Goal: Task Accomplishment & Management: Manage account settings

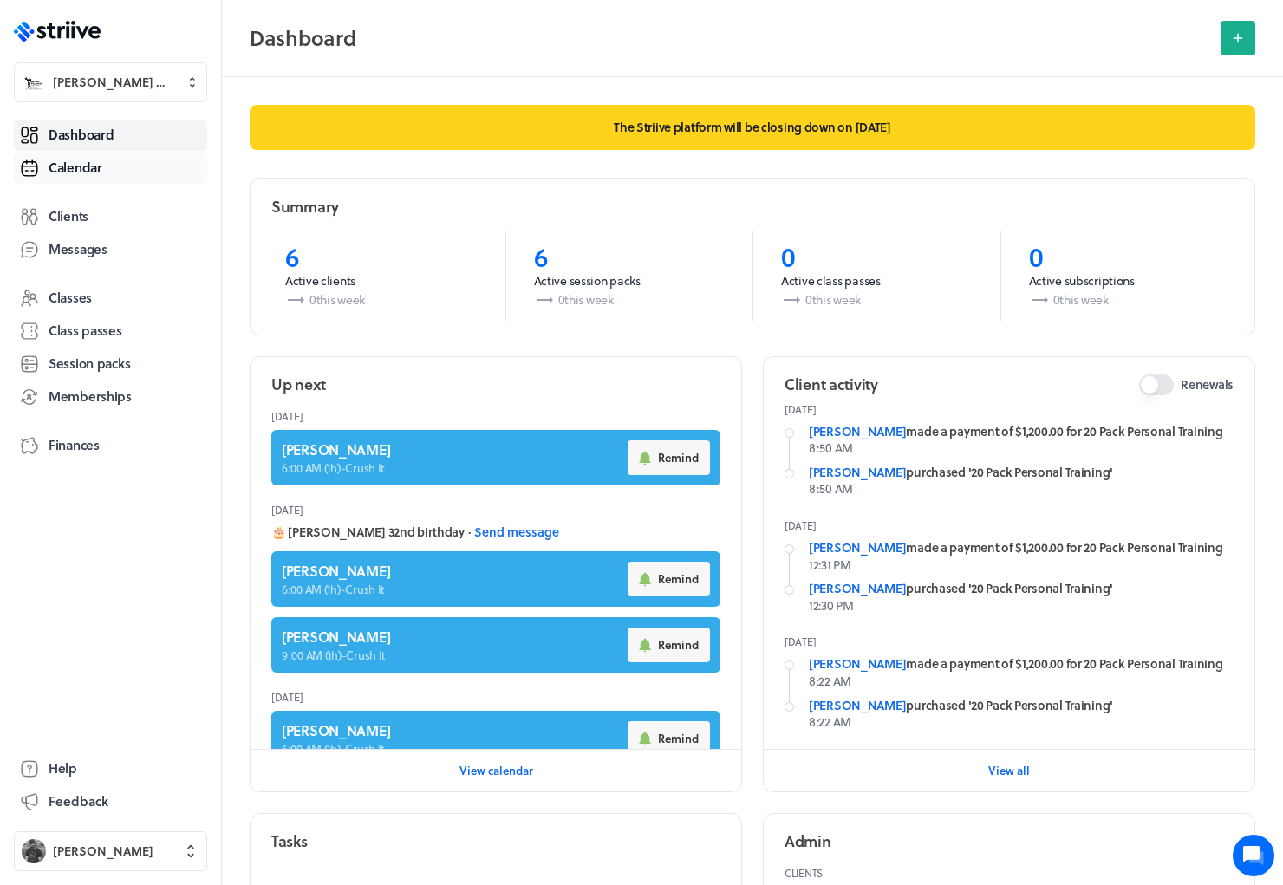
click at [85, 159] on span "Calendar" at bounding box center [76, 168] width 54 height 18
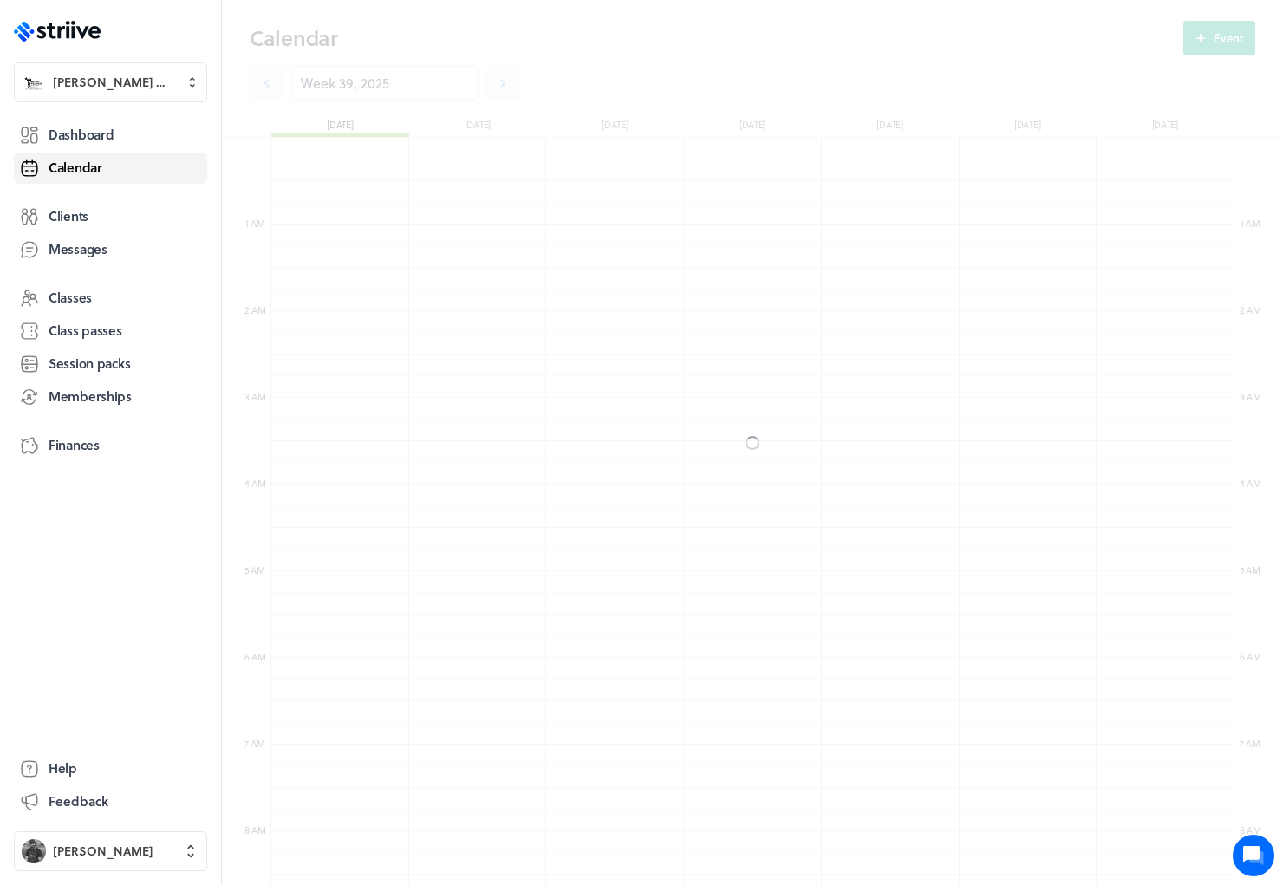
scroll to position [2080, 963]
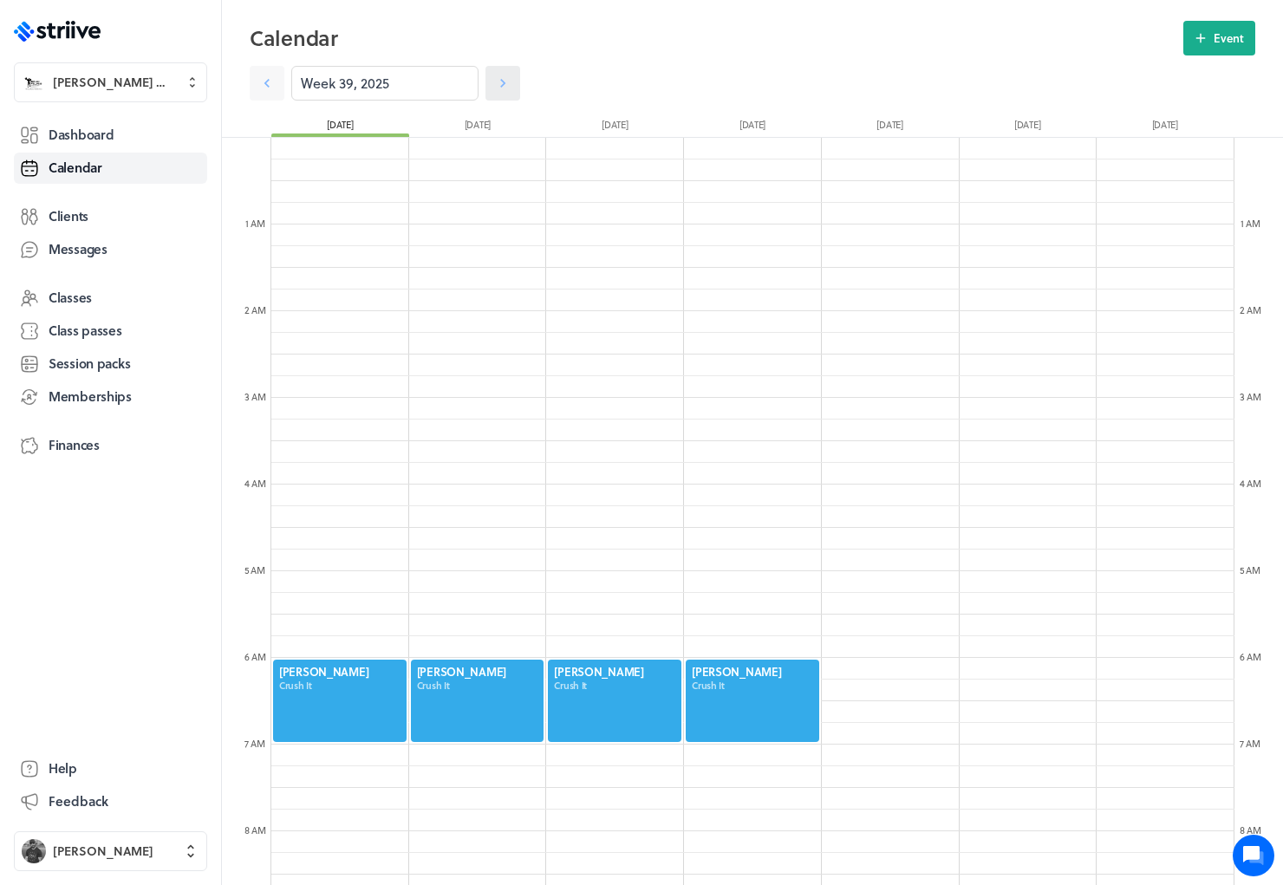
click at [494, 87] on icon at bounding box center [502, 83] width 17 height 17
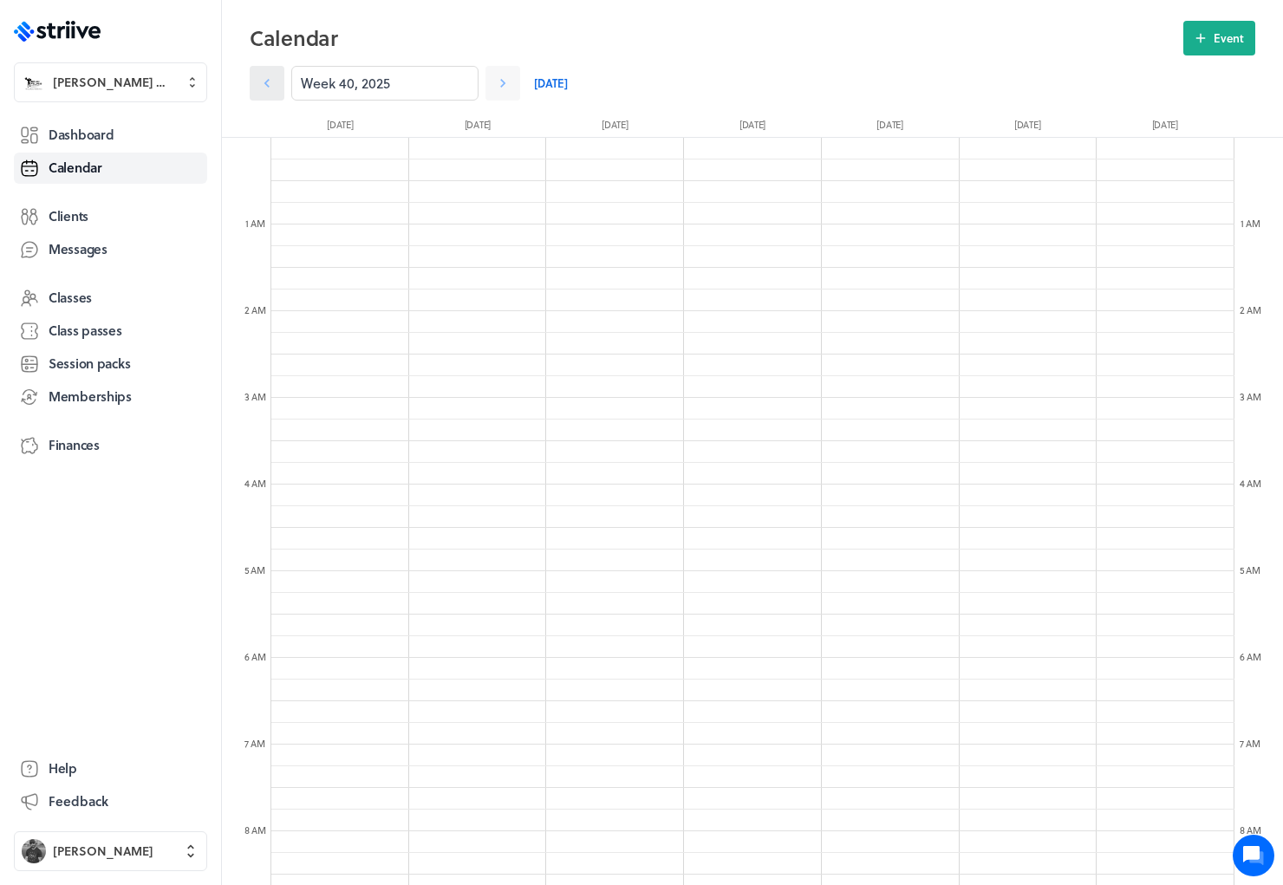
click at [270, 82] on icon at bounding box center [266, 83] width 17 height 17
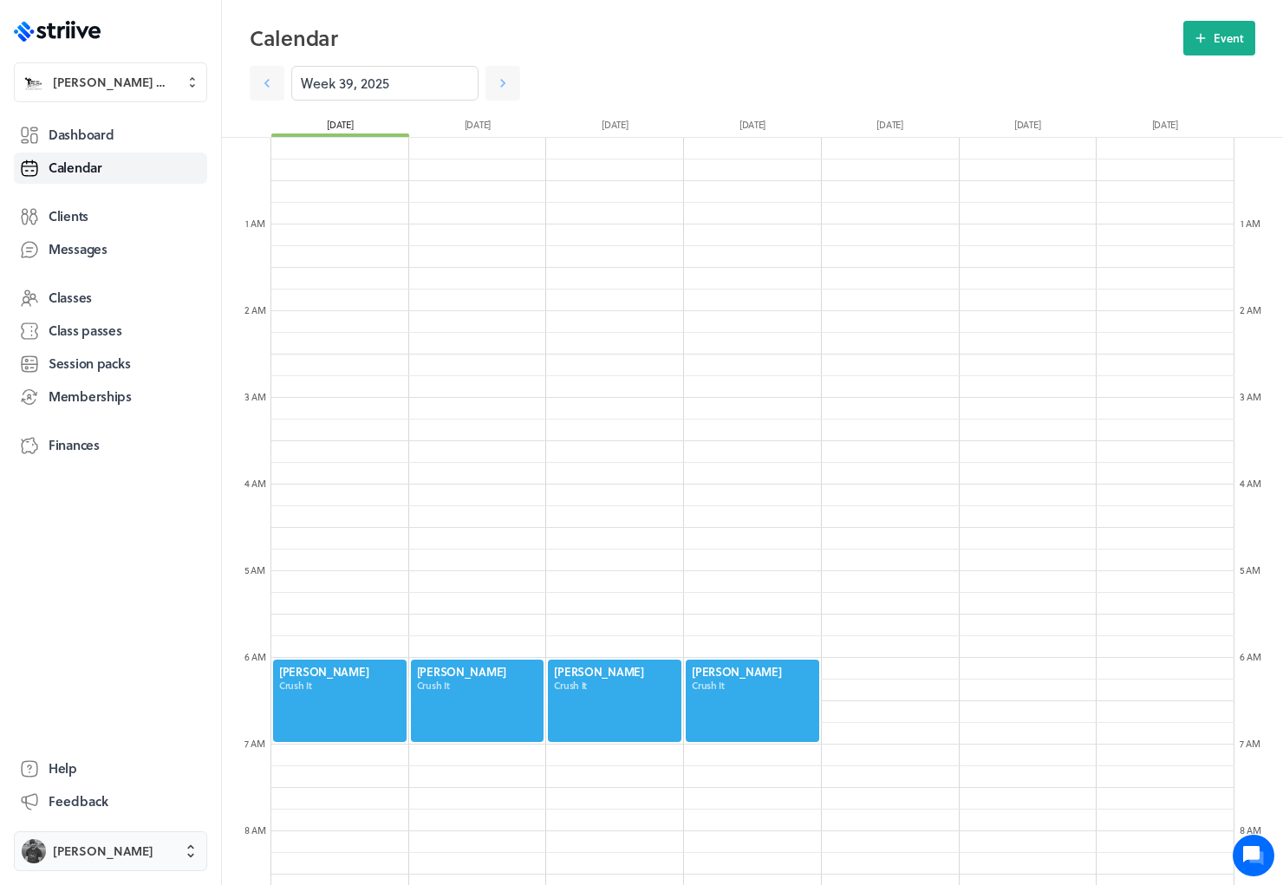
click at [106, 847] on span "Josh Reiman" at bounding box center [103, 850] width 101 height 17
click at [99, 833] on span "Sign out" at bounding box center [77, 837] width 47 height 17
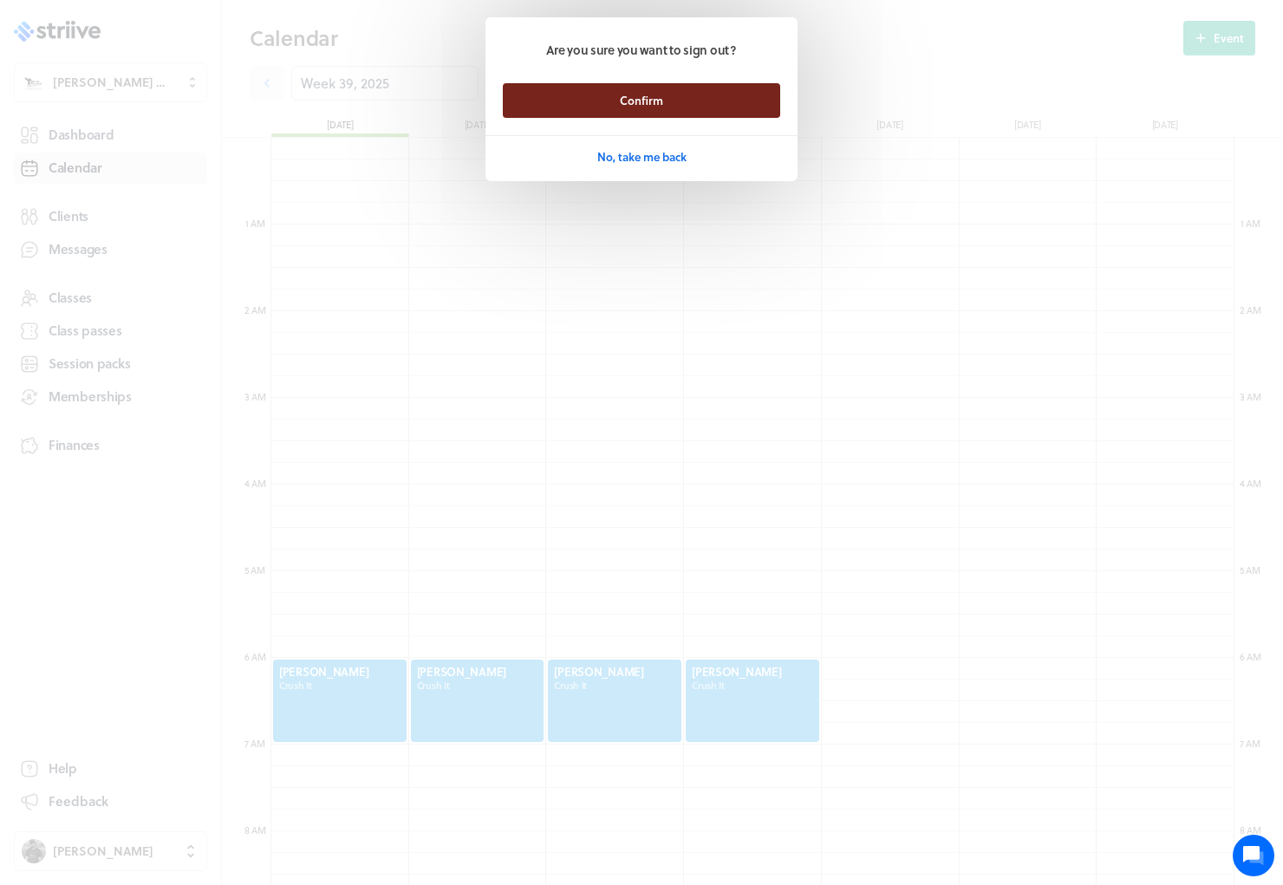
click at [639, 105] on span "Confirm" at bounding box center [641, 101] width 43 height 16
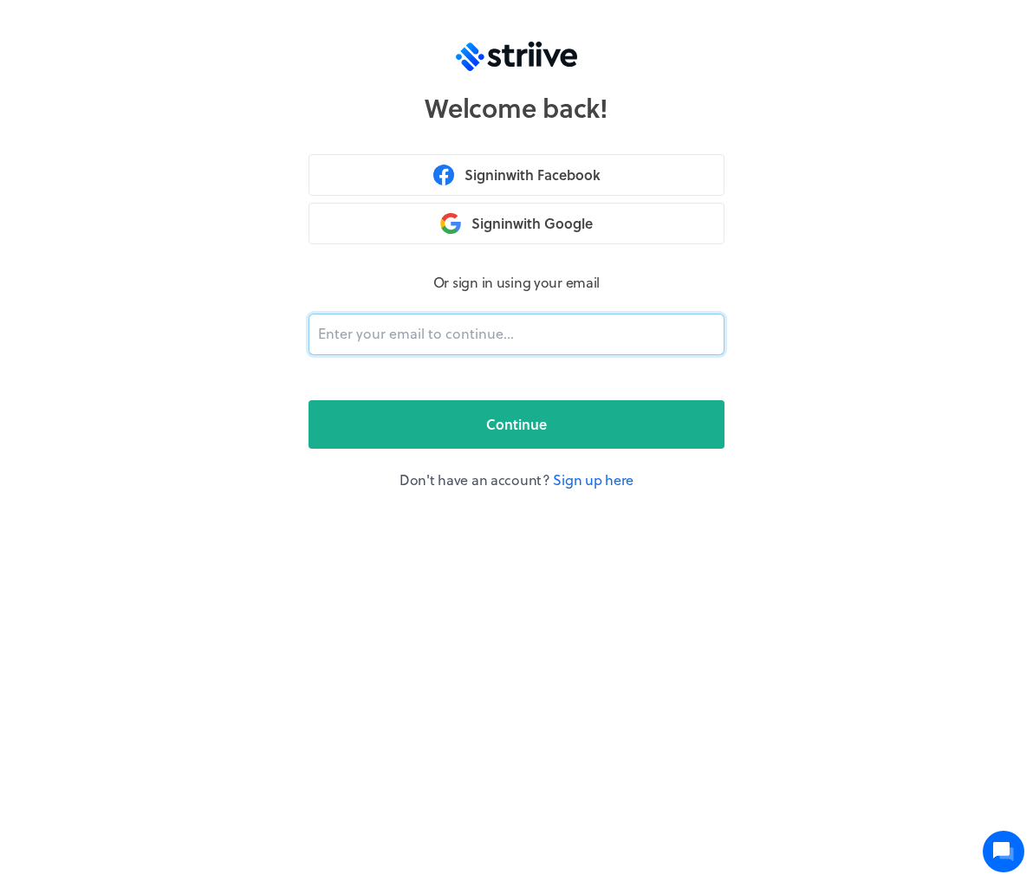
click at [410, 341] on input "email" at bounding box center [517, 335] width 416 height 42
type input "adam@striive.co"
